Goal: Navigation & Orientation: Find specific page/section

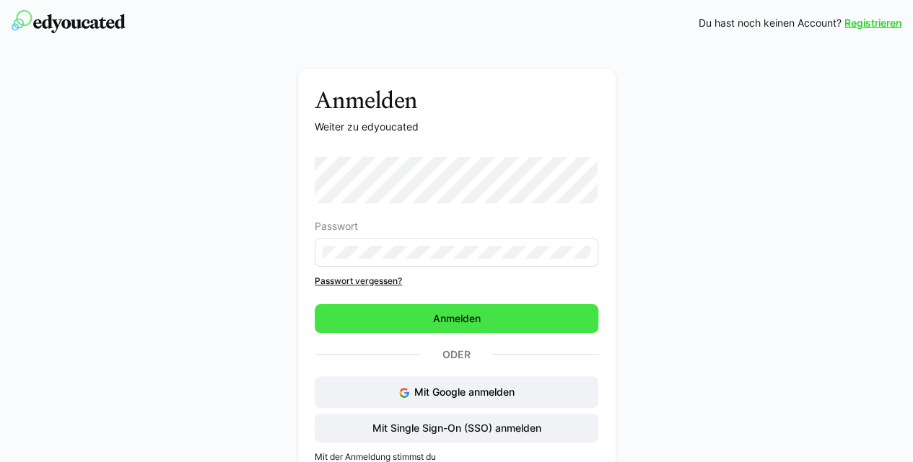
click at [457, 316] on span "Anmelden" at bounding box center [457, 319] width 52 height 14
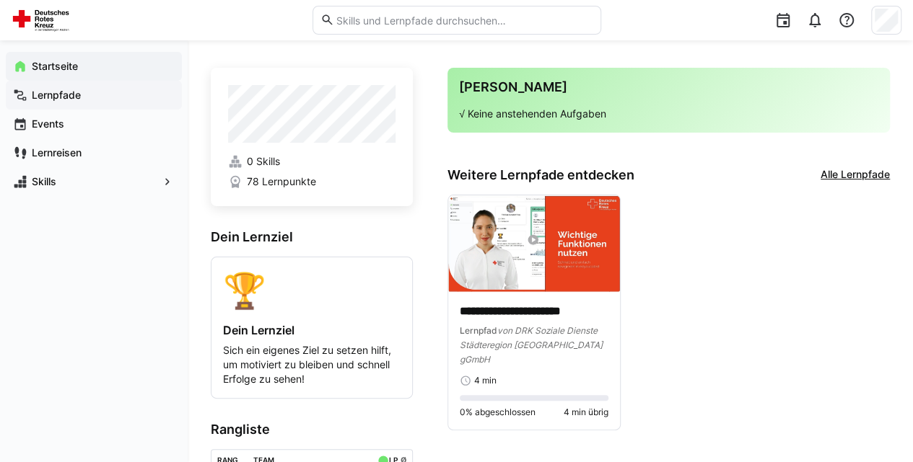
click at [0, 0] on app-navigation-label "Lernpfade" at bounding box center [0, 0] width 0 height 0
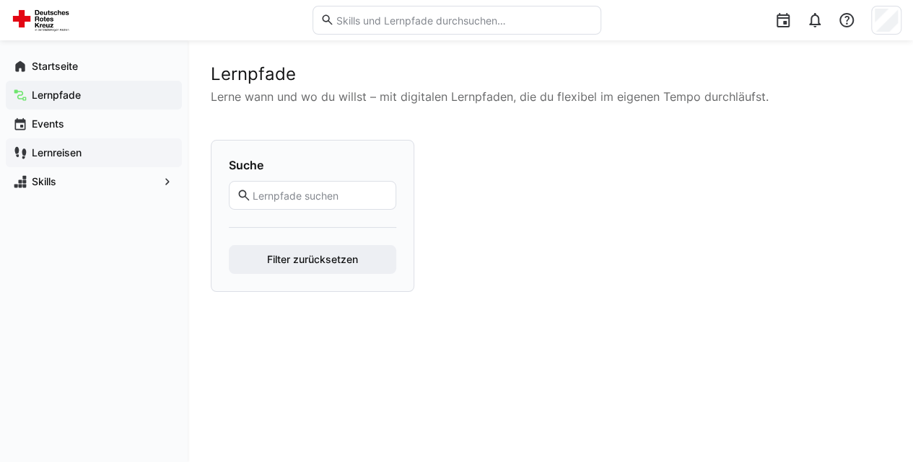
click at [0, 0] on app-navigation-label "Lernreisen" at bounding box center [0, 0] width 0 height 0
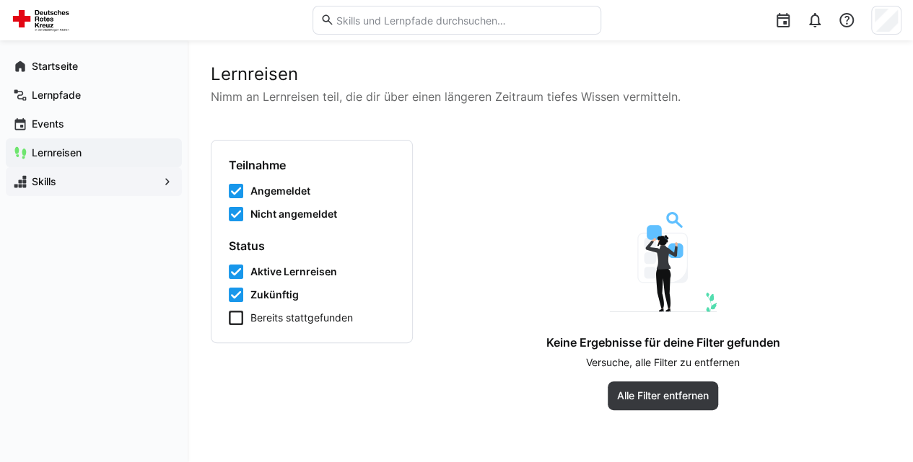
click at [0, 0] on app-navigation-label "Skills" at bounding box center [0, 0] width 0 height 0
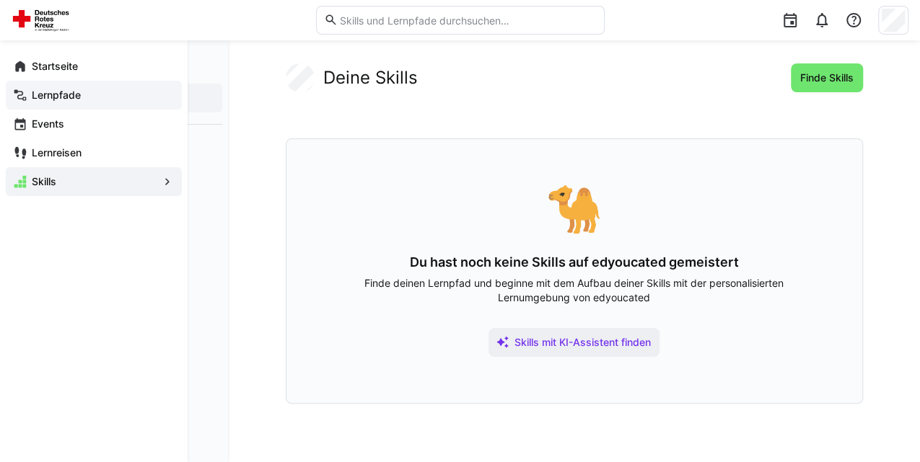
click at [0, 0] on app-navigation-label "Lernpfade" at bounding box center [0, 0] width 0 height 0
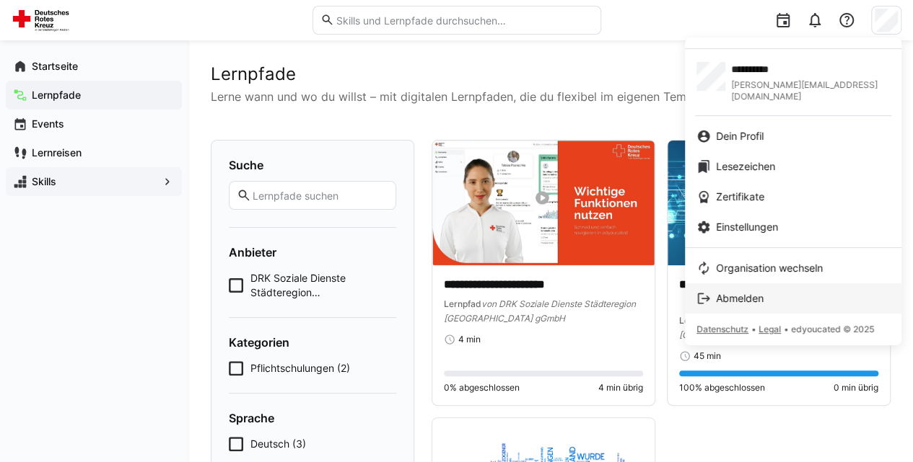
click at [758, 291] on span "Abmelden" at bounding box center [740, 298] width 48 height 14
